Goal: Task Accomplishment & Management: Complete application form

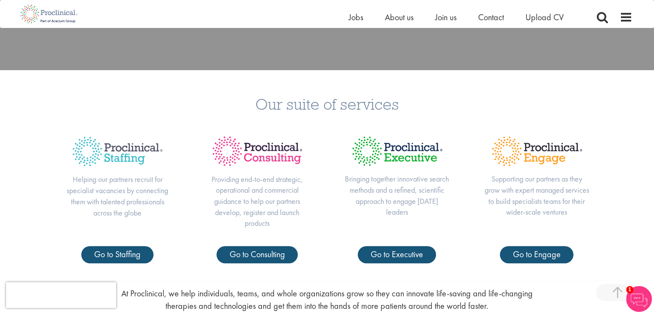
scroll to position [344, 0]
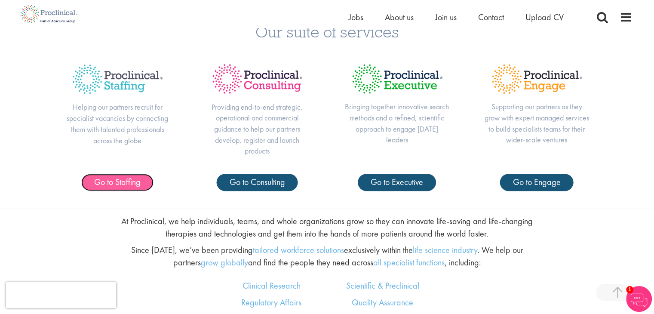
click at [130, 181] on span "Go to Staffing" at bounding box center [117, 181] width 46 height 11
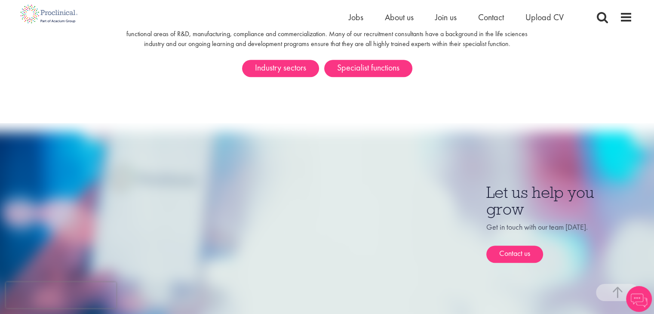
scroll to position [602, 0]
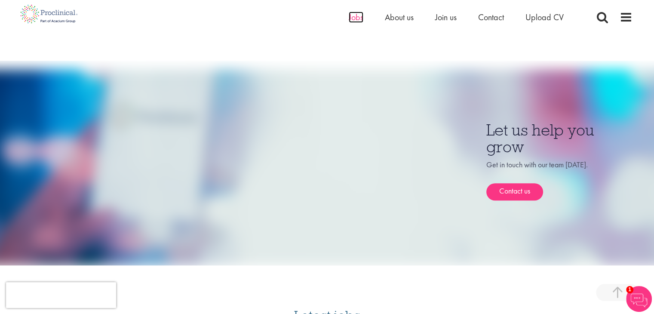
click at [352, 18] on span "Jobs" at bounding box center [356, 17] width 15 height 11
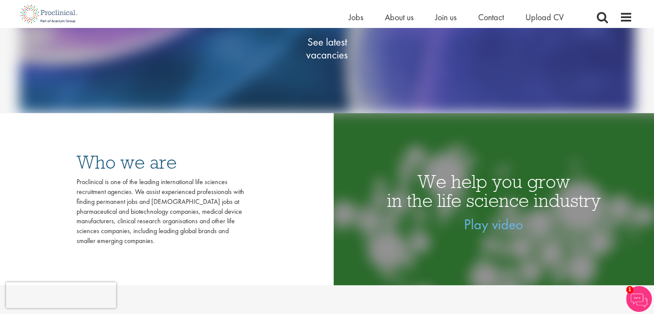
scroll to position [86, 0]
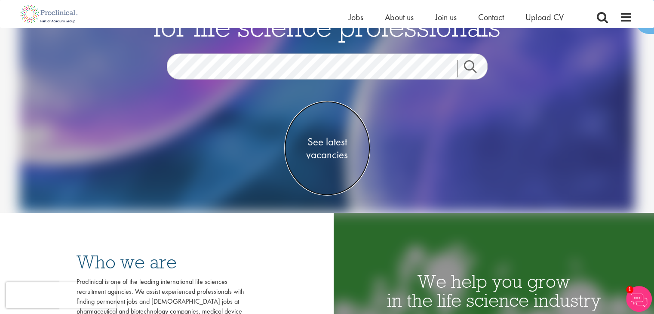
click at [319, 154] on span "See latest vacancies" at bounding box center [327, 148] width 86 height 26
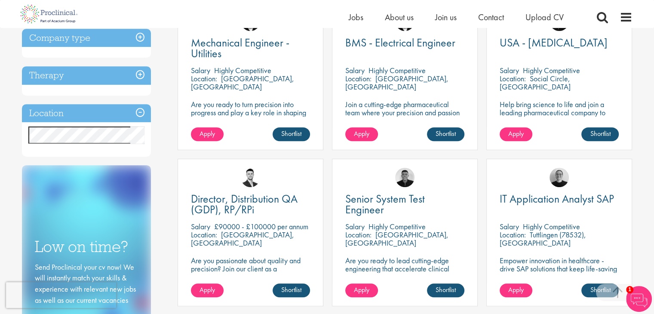
scroll to position [387, 0]
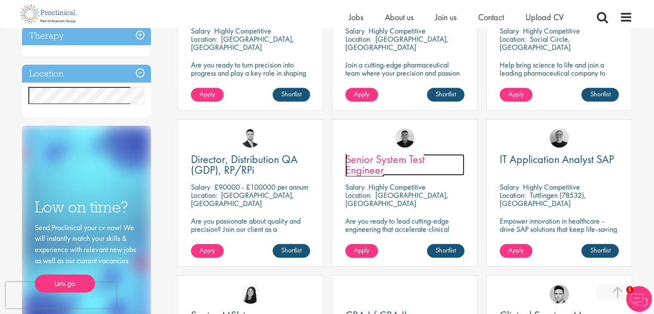
click at [392, 165] on span "Senior System Test Engineer" at bounding box center [385, 164] width 80 height 25
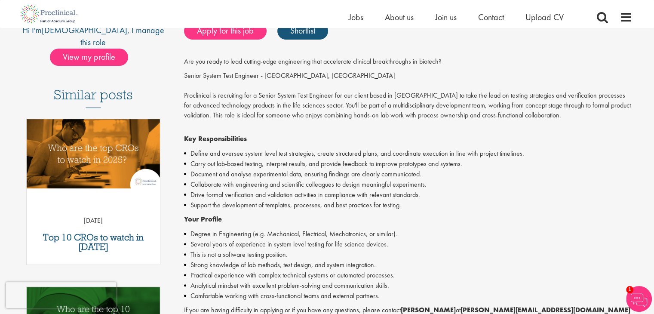
scroll to position [129, 0]
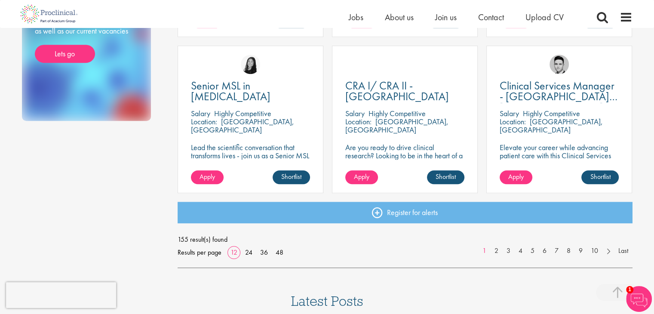
scroll to position [602, 0]
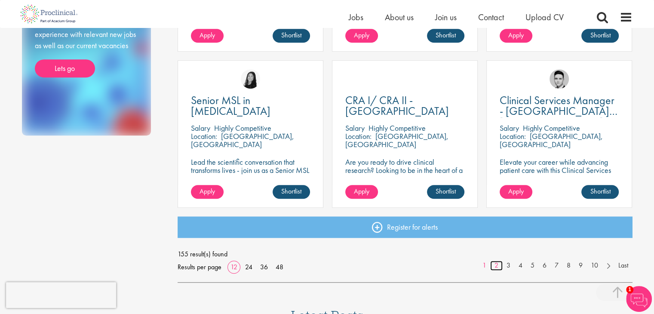
click at [494, 264] on link "2" at bounding box center [496, 266] width 12 height 10
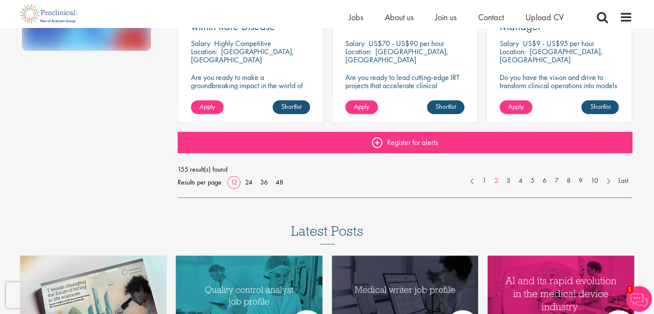
scroll to position [688, 0]
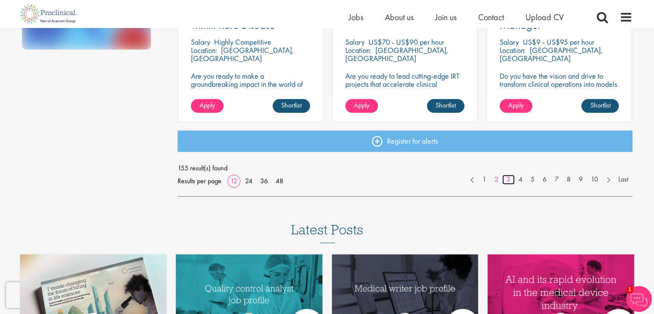
click at [508, 176] on link "3" at bounding box center [508, 180] width 12 height 10
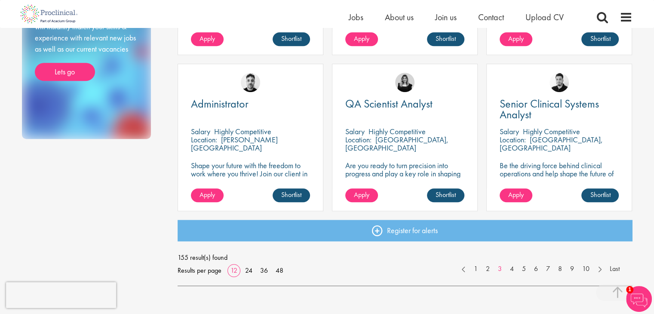
scroll to position [645, 0]
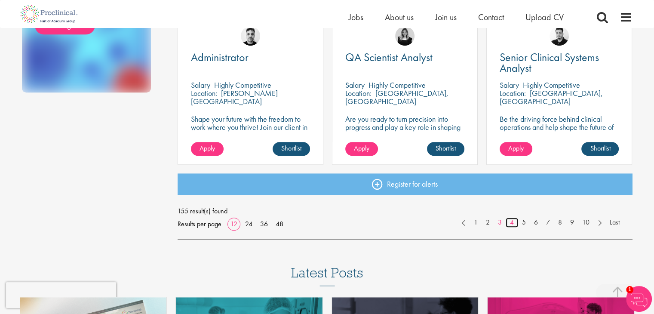
click at [509, 222] on link "4" at bounding box center [512, 223] width 12 height 10
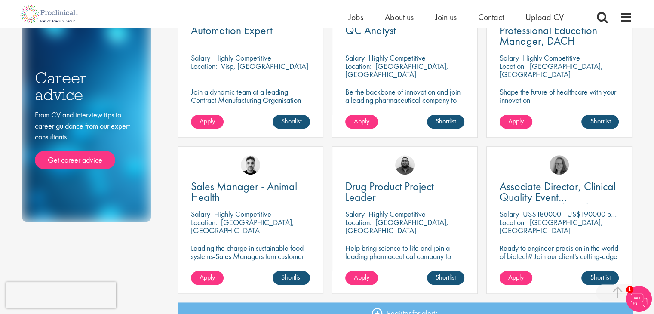
scroll to position [430, 0]
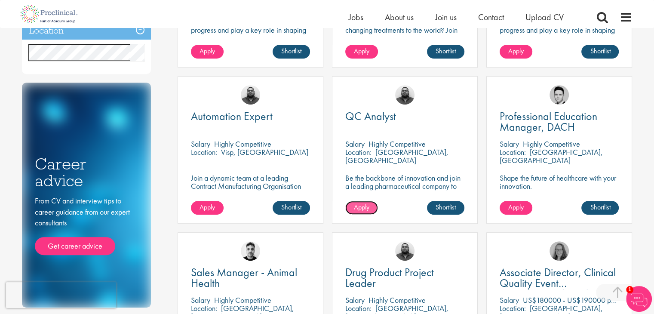
click at [356, 205] on span "Apply" at bounding box center [361, 207] width 15 height 9
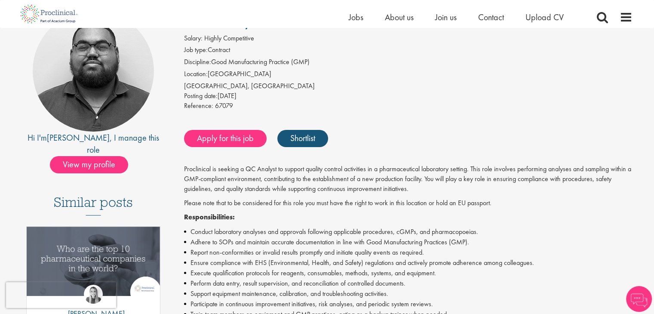
scroll to position [172, 0]
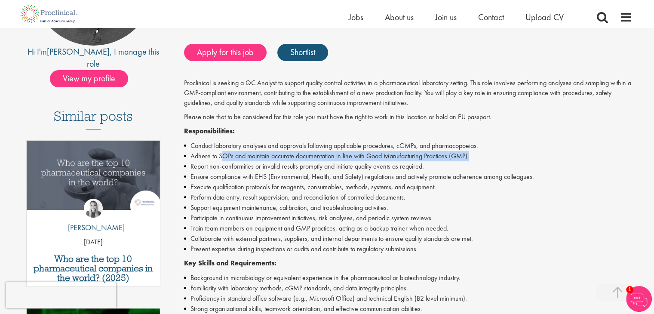
drag, startPoint x: 225, startPoint y: 149, endPoint x: 491, endPoint y: 154, distance: 265.8
click at [491, 154] on li "Adhere to SOPs and maintain accurate documentation in line with Good Manufactur…" at bounding box center [408, 156] width 448 height 10
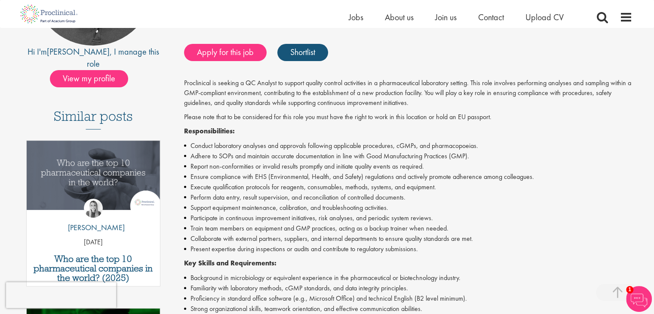
click at [406, 180] on li "Ensure compliance with EHS (Environmental, Health, and Safety) regulations and …" at bounding box center [408, 177] width 448 height 10
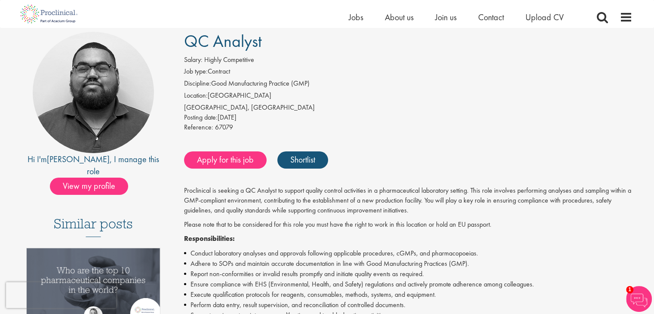
scroll to position [0, 0]
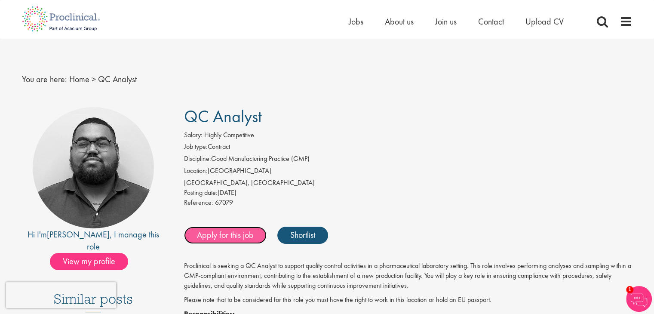
click at [221, 241] on link "Apply for this job" at bounding box center [225, 235] width 83 height 17
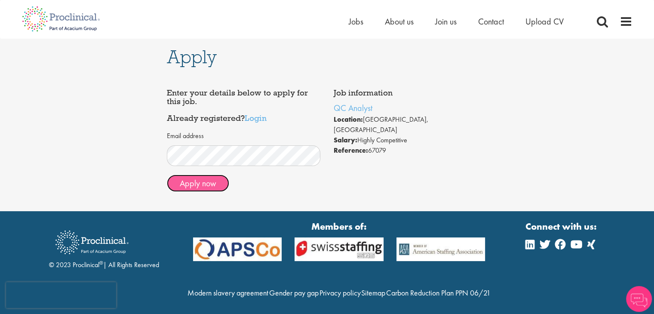
click at [198, 184] on button "Apply now" at bounding box center [198, 183] width 62 height 17
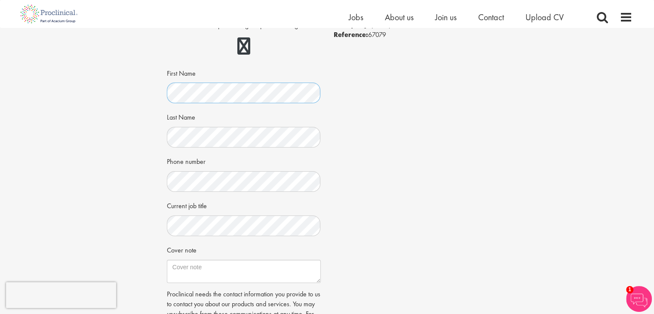
scroll to position [129, 0]
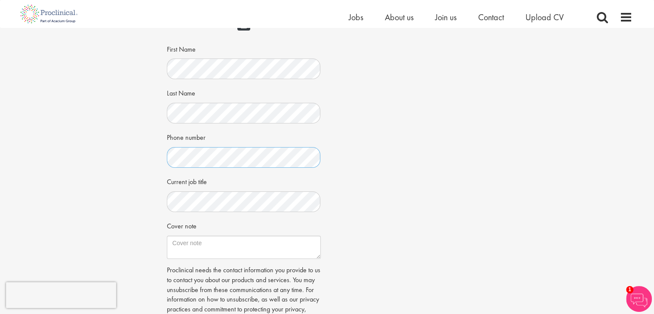
click at [162, 160] on div "Apply Job information QC Analyst Location: Neuchâtel, Switzerland Salary: Highl…" at bounding box center [327, 132] width 334 height 466
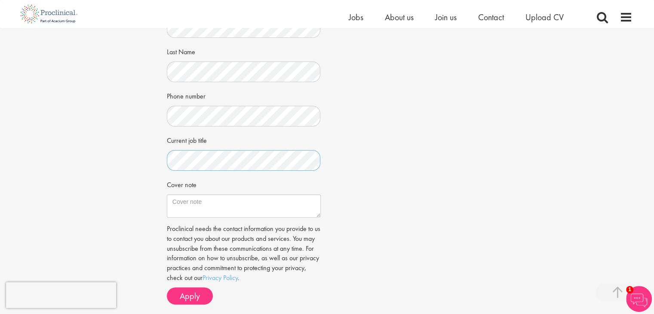
scroll to position [215, 0]
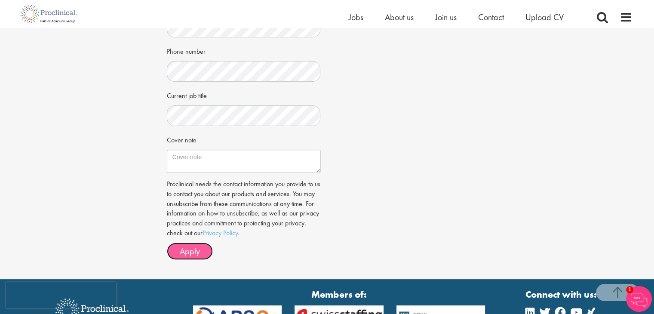
click at [194, 247] on span "Apply" at bounding box center [190, 251] width 20 height 11
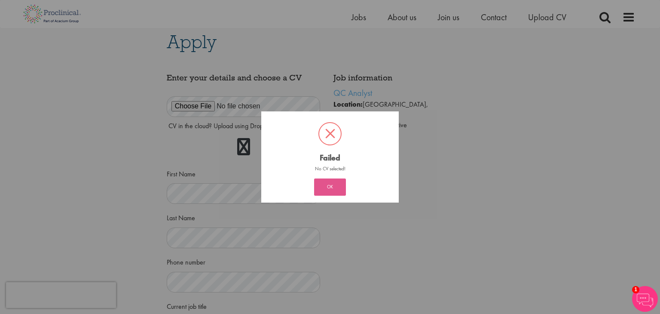
click at [321, 186] on button "OK" at bounding box center [330, 186] width 32 height 17
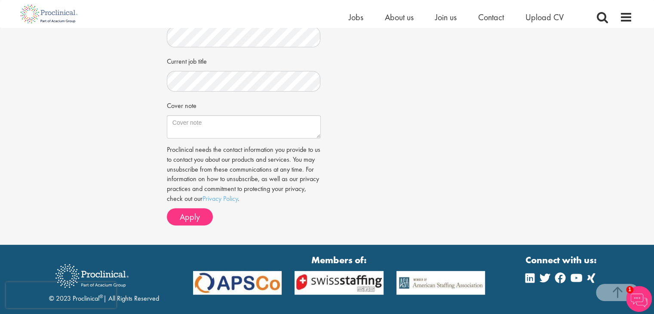
scroll to position [306, 0]
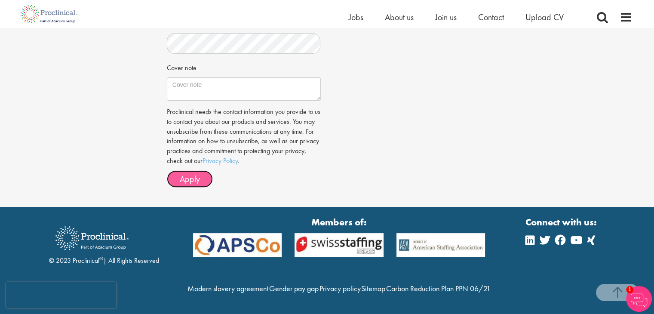
click at [181, 173] on span "Apply" at bounding box center [190, 178] width 20 height 11
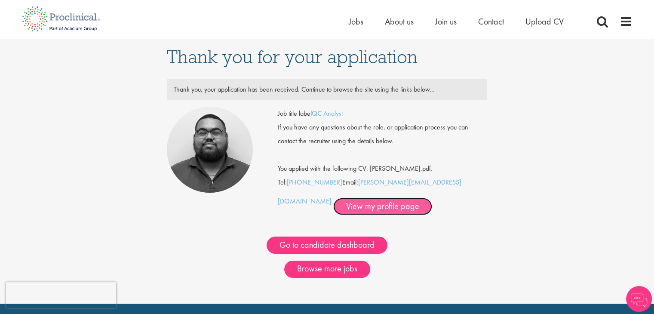
click at [344, 207] on link "View my profile page" at bounding box center [382, 206] width 99 height 17
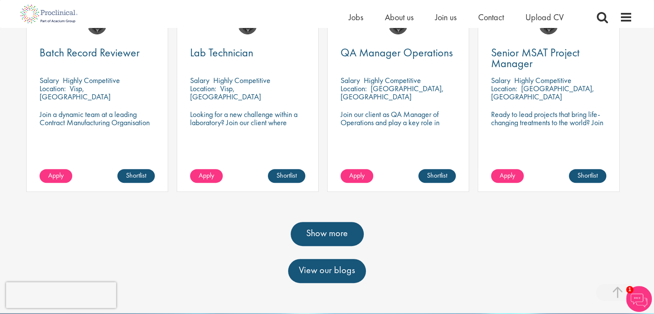
scroll to position [387, 0]
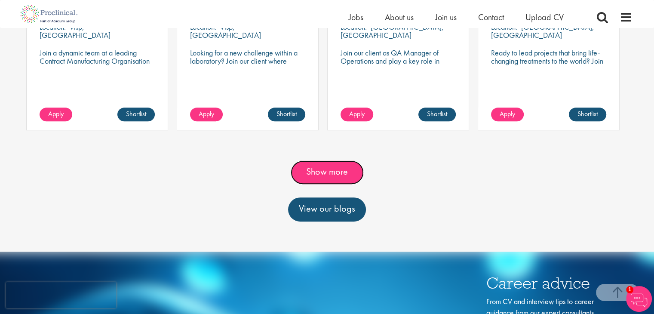
click at [332, 172] on link "Show more" at bounding box center [327, 172] width 73 height 24
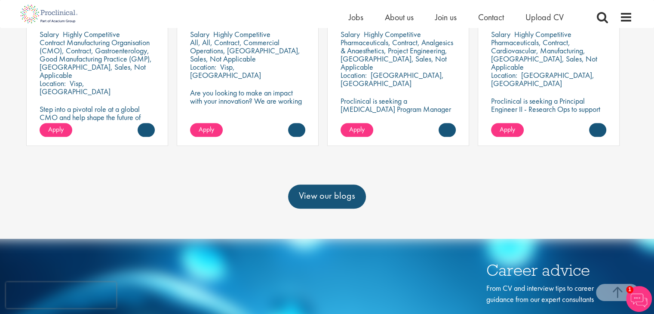
scroll to position [989, 0]
